Goal: Information Seeking & Learning: Compare options

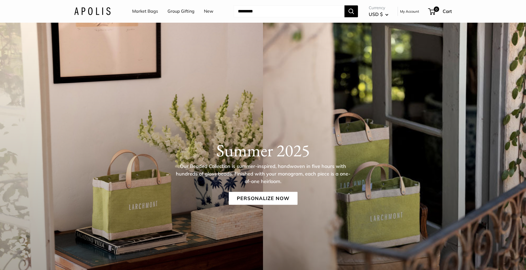
click at [138, 11] on link "Market Bags" at bounding box center [145, 11] width 26 height 8
click at [246, 201] on link "Personalize Now" at bounding box center [263, 197] width 69 height 13
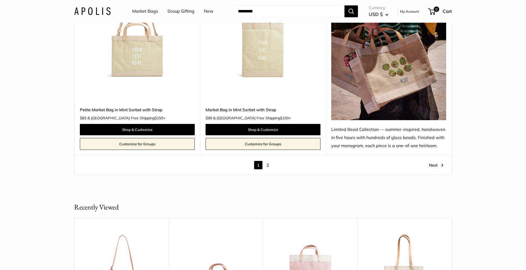
scroll to position [3140, 0]
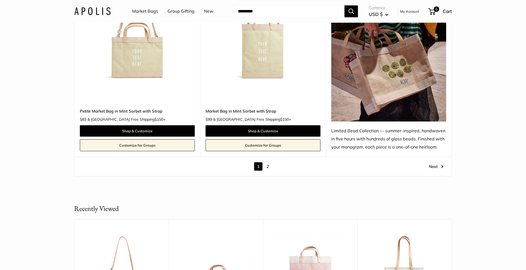
click at [0, 0] on img at bounding box center [0, 0] width 0 height 0
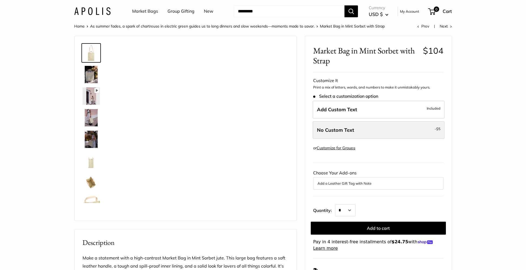
click at [376, 131] on label "No Custom Text - $5" at bounding box center [378, 130] width 132 height 18
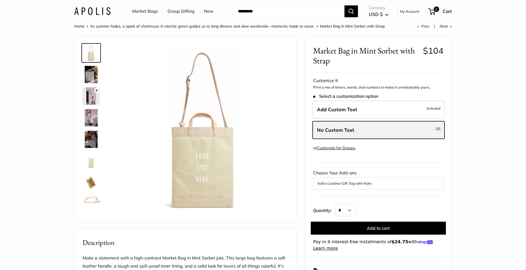
click at [367, 128] on label "No Custom Text - $5" at bounding box center [378, 130] width 132 height 18
click at [365, 109] on label "Add Custom Text Included" at bounding box center [378, 110] width 132 height 18
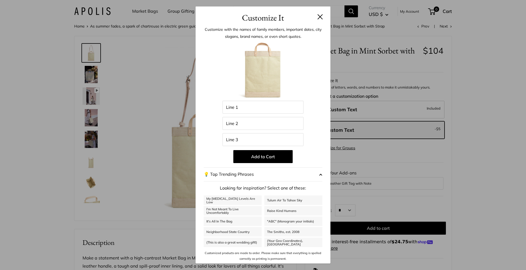
click at [319, 17] on button at bounding box center [319, 16] width 5 height 5
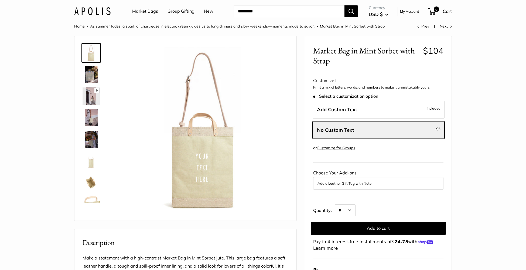
click at [146, 11] on link "Market Bags" at bounding box center [145, 11] width 26 height 8
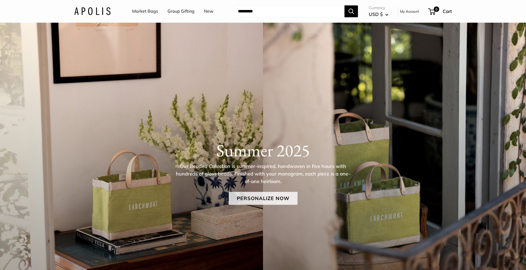
click at [259, 197] on link "Personalize Now" at bounding box center [263, 197] width 69 height 13
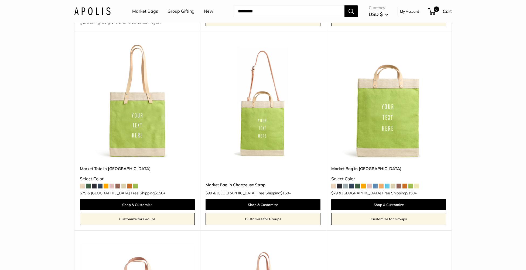
scroll to position [253, 0]
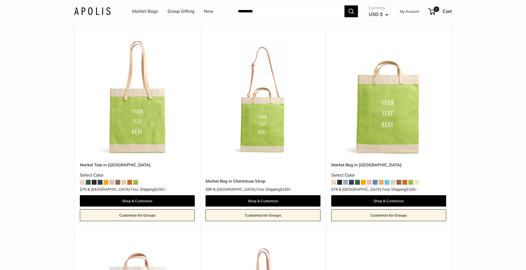
click at [0, 0] on img at bounding box center [0, 0] width 0 height 0
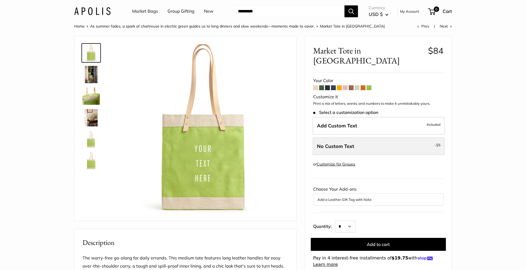
click at [355, 137] on label "No Custom Text - $5" at bounding box center [378, 146] width 132 height 18
click at [353, 143] on span "No Custom Text" at bounding box center [335, 146] width 37 height 6
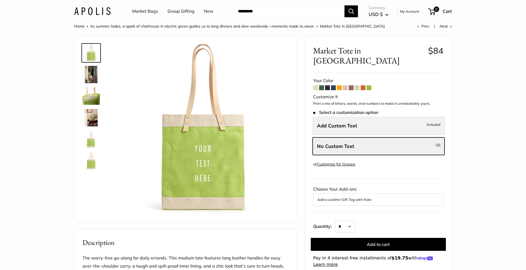
click at [356, 122] on span "Add Custom Text" at bounding box center [337, 125] width 40 height 6
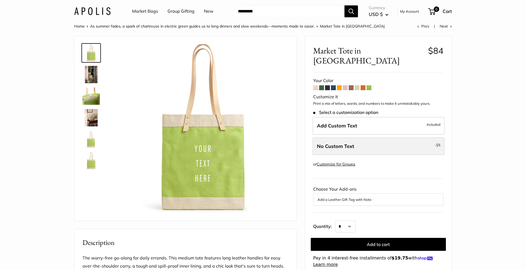
click at [348, 143] on span "No Custom Text" at bounding box center [335, 146] width 37 height 6
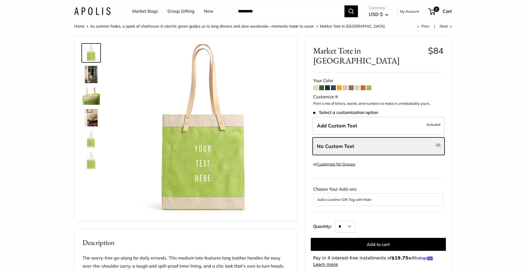
click at [346, 85] on span at bounding box center [345, 87] width 5 height 5
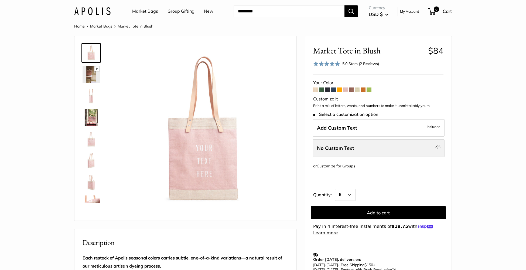
click at [334, 148] on span "No Custom Text" at bounding box center [335, 148] width 37 height 6
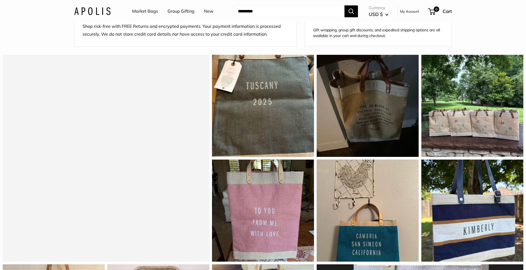
scroll to position [462, 0]
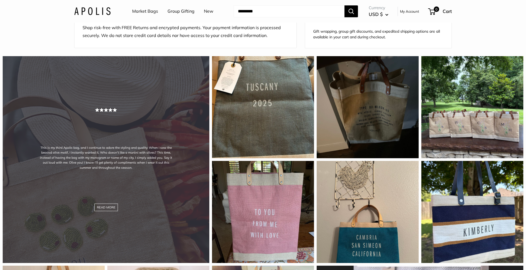
click at [121, 139] on div "This is my third Apolis bag, and I continue to adore the styling and quality. W…" at bounding box center [106, 159] width 206 height 206
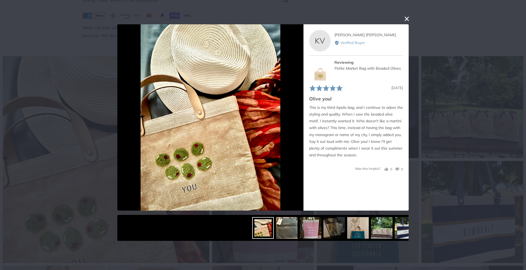
click at [407, 19] on button "close this modal window" at bounding box center [406, 19] width 6 height 6
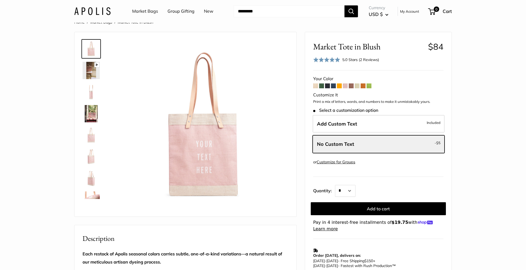
scroll to position [0, 0]
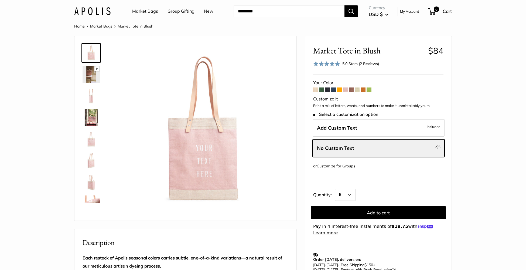
click at [92, 13] on img at bounding box center [92, 11] width 36 height 8
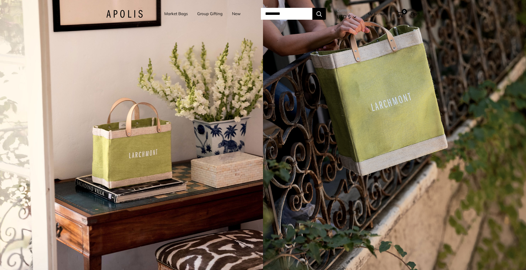
click at [198, 138] on div "4 / 7" at bounding box center [131, 135] width 263 height 270
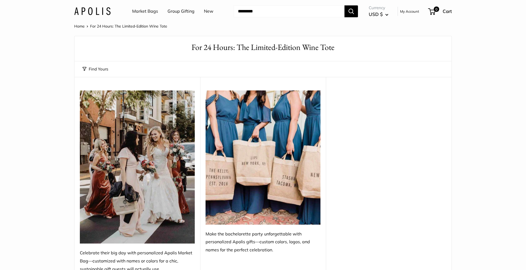
click at [143, 12] on link "Market Bags" at bounding box center [145, 11] width 26 height 8
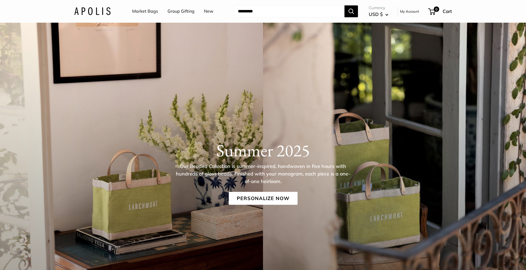
click at [205, 11] on link "New" at bounding box center [208, 11] width 9 height 8
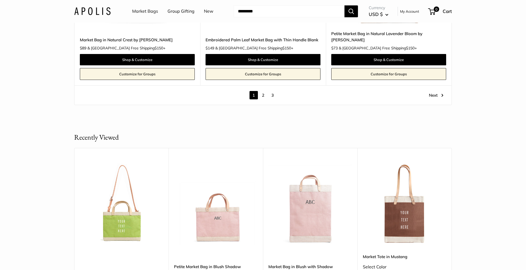
scroll to position [3080, 0]
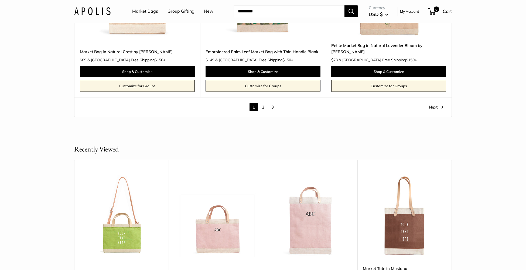
click at [271, 107] on link "3" at bounding box center [272, 107] width 8 height 8
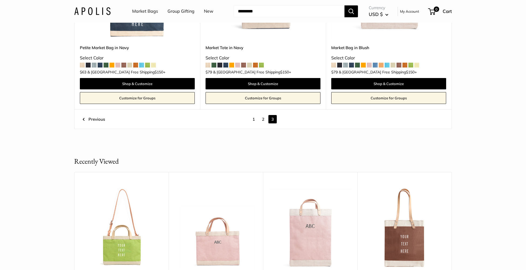
scroll to position [175, 0]
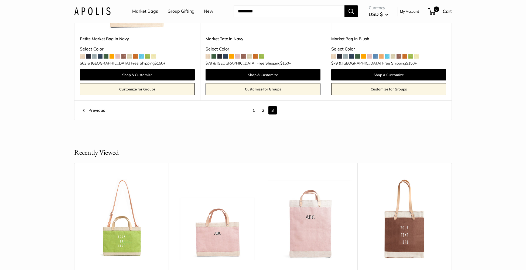
click at [261, 109] on link "2" at bounding box center [263, 110] width 8 height 8
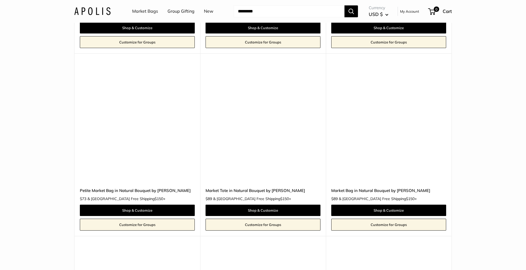
scroll to position [687, 0]
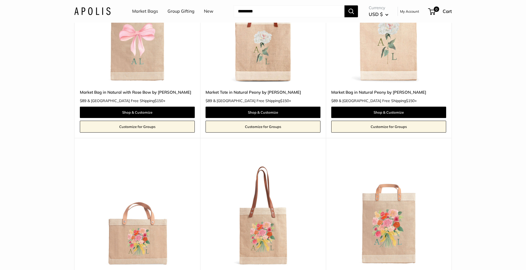
click at [139, 11] on link "Market Bags" at bounding box center [145, 11] width 26 height 8
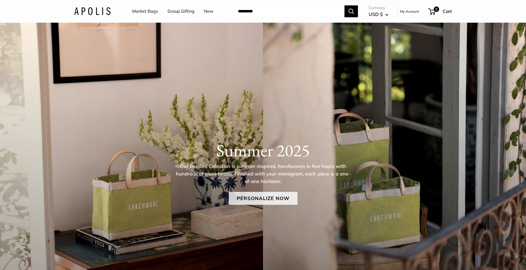
click at [263, 196] on link "Personalize Now" at bounding box center [263, 197] width 69 height 13
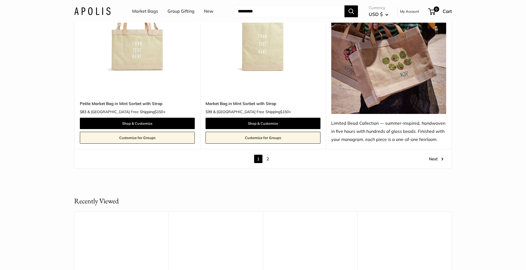
scroll to position [3175, 0]
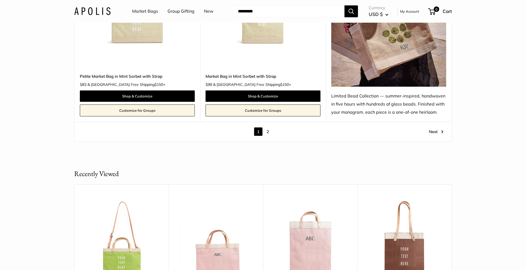
click at [268, 133] on link "2" at bounding box center [267, 131] width 8 height 8
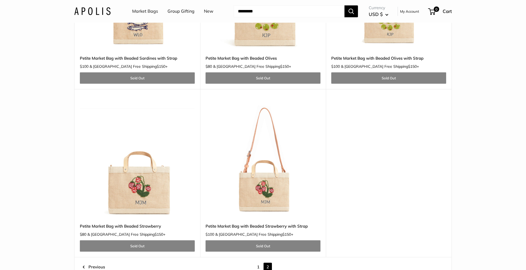
scroll to position [815, 0]
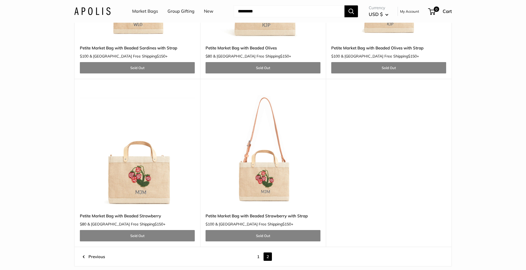
click at [0, 0] on img at bounding box center [0, 0] width 0 height 0
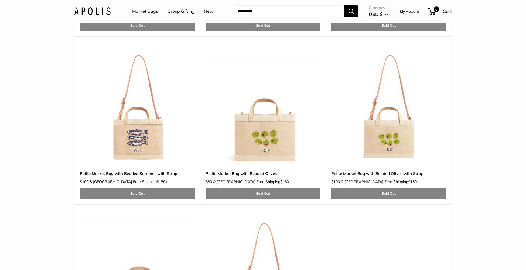
scroll to position [686, 0]
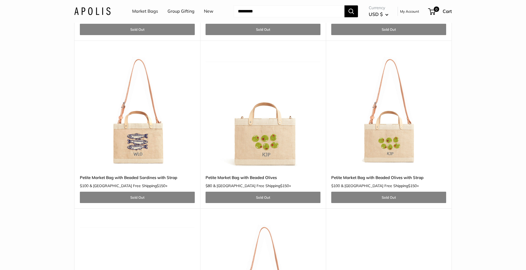
click at [0, 0] on img at bounding box center [0, 0] width 0 height 0
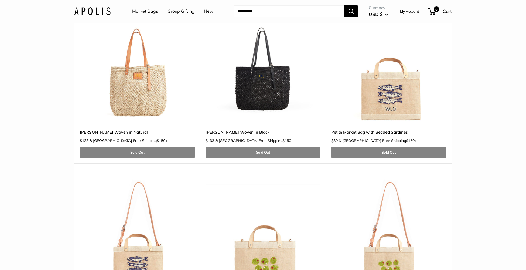
scroll to position [561, 0]
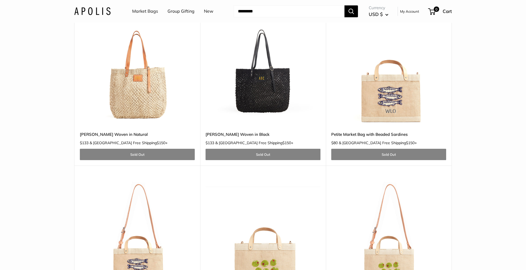
click at [0, 0] on img at bounding box center [0, 0] width 0 height 0
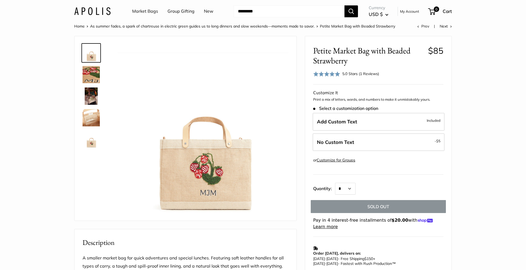
click at [345, 75] on div "5.0 Stars (1 Reviews)" at bounding box center [360, 74] width 37 height 6
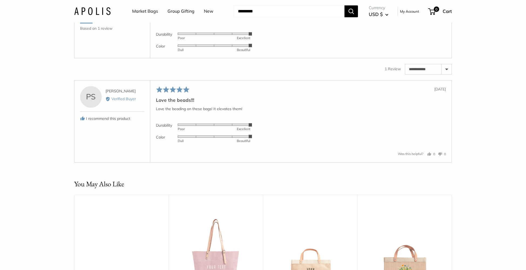
scroll to position [937, 0]
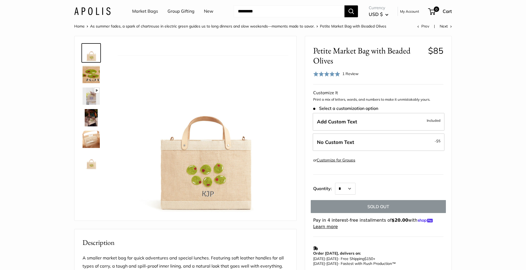
click at [341, 75] on div "Rated 5.0 out of 5 1 Review Based on 1 review" at bounding box center [335, 74] width 45 height 8
click at [347, 73] on span "1 Review" at bounding box center [350, 73] width 16 height 5
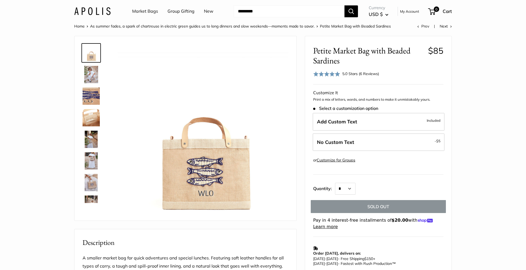
click at [354, 74] on div "5.0 Stars (6 Reviews)" at bounding box center [360, 74] width 37 height 6
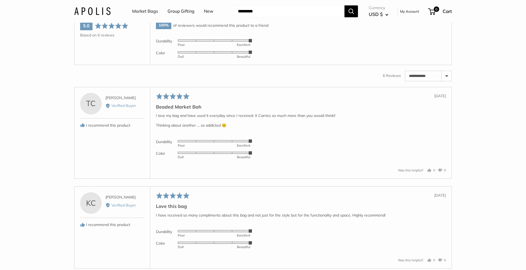
scroll to position [937, 0]
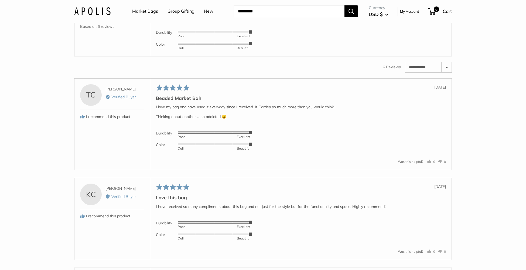
click at [447, 72] on select "**********" at bounding box center [428, 67] width 46 height 10
select select "*********"
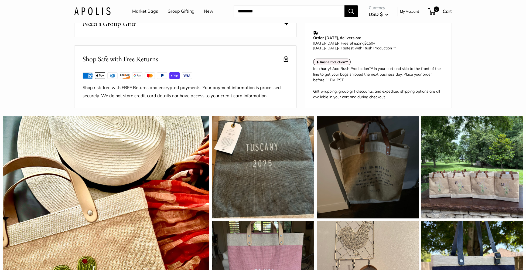
scroll to position [0, 0]
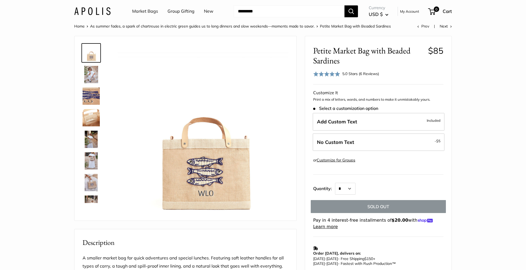
click at [89, 9] on img at bounding box center [92, 11] width 36 height 8
